Goal: Navigation & Orientation: Find specific page/section

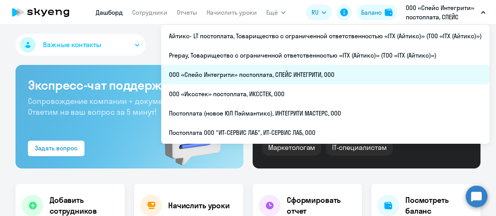
click at [315, 71] on li "ООО «Спейс Интегрити» постоплата, СПЕЙС ИНТЕГРИТИ, ООО" at bounding box center [325, 74] width 328 height 19
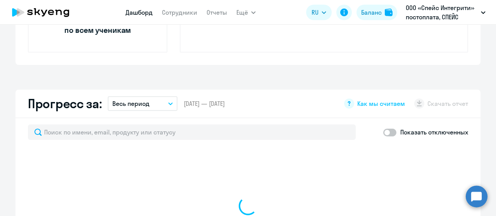
scroll to position [310, 0]
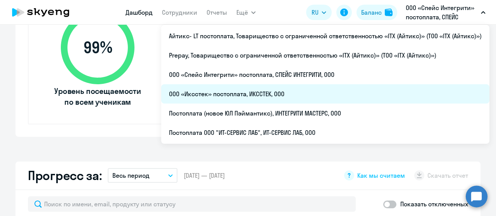
click at [314, 96] on li "ООО «Иксстек» постоплата, ИКССТЕК, ООО" at bounding box center [325, 93] width 328 height 19
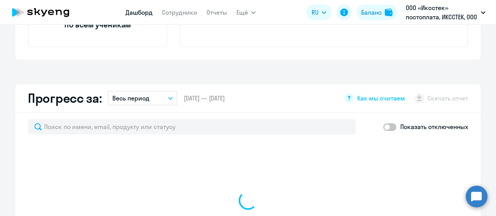
scroll to position [232, 0]
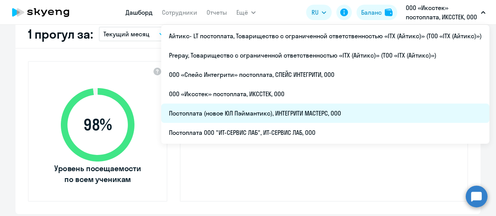
click at [321, 109] on li "Постоплата (новое ЮЛ Пэймантикс), ИНТЕГРИТИ МАСТЕРС, ООО" at bounding box center [325, 113] width 328 height 19
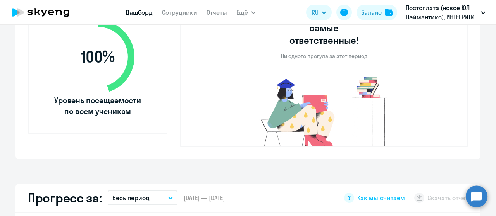
scroll to position [387, 0]
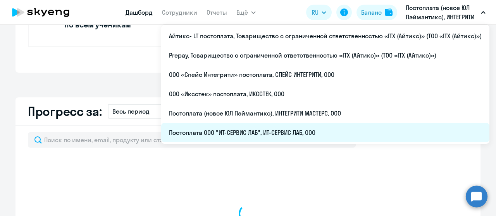
click at [305, 134] on li "Постоплата ООО "ИТ-СЕРВИС ЛАБ", ИТ-СЕРВИС ЛАБ, ООО" at bounding box center [325, 132] width 328 height 19
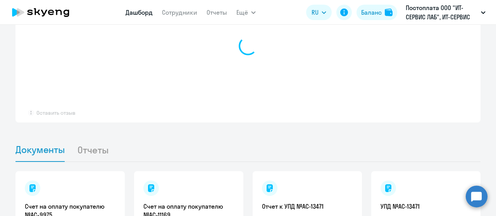
select select "30"
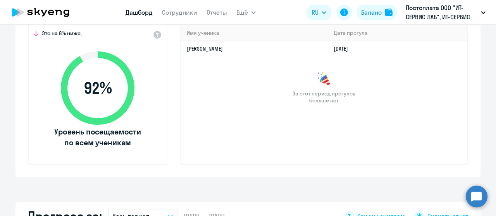
scroll to position [235, 0]
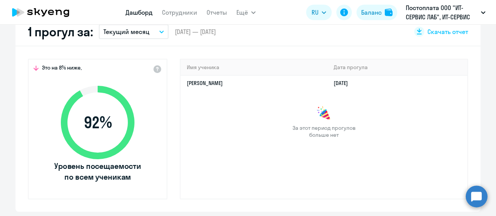
click at [59, 7] on icon at bounding box center [41, 12] width 68 height 19
click at [51, 13] on icon at bounding box center [41, 12] width 68 height 19
click at [55, 10] on icon at bounding box center [41, 12] width 68 height 19
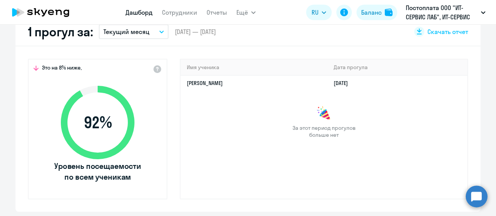
click at [55, 10] on icon at bounding box center [41, 12] width 68 height 19
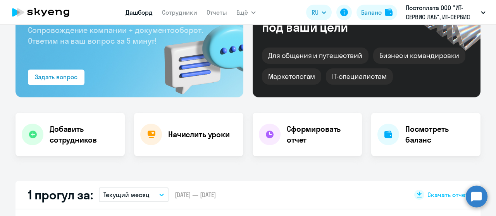
scroll to position [0, 0]
